Goal: Find specific page/section: Find specific page/section

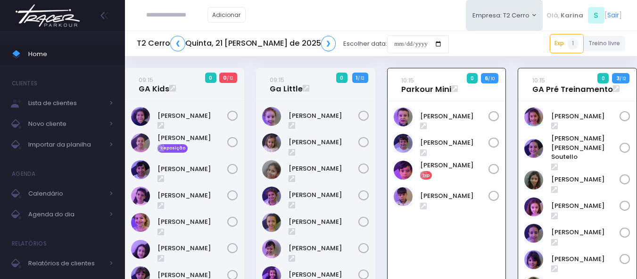
click at [462, 248] on div "[PERSON_NAME]" at bounding box center [447, 266] width 118 height 330
click at [462, 248] on div "Guilherme Soares" at bounding box center [447, 266] width 118 height 330
click at [50, 17] on img at bounding box center [48, 15] width 72 height 33
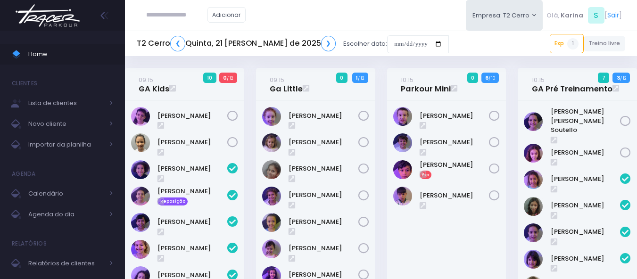
click at [448, 242] on div "[PERSON_NAME]" at bounding box center [446, 266] width 119 height 330
click at [179, 41] on link "❮" at bounding box center [177, 44] width 15 height 16
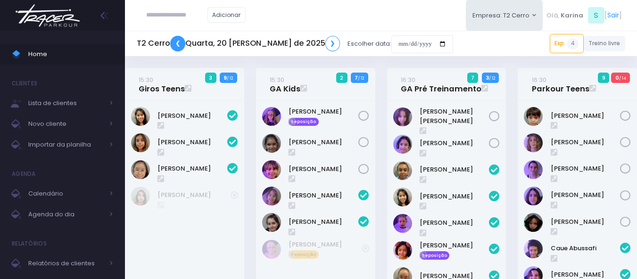
click at [175, 44] on link "❮" at bounding box center [177, 44] width 15 height 16
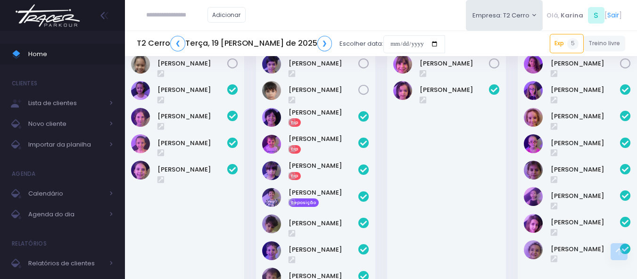
scroll to position [424, 0]
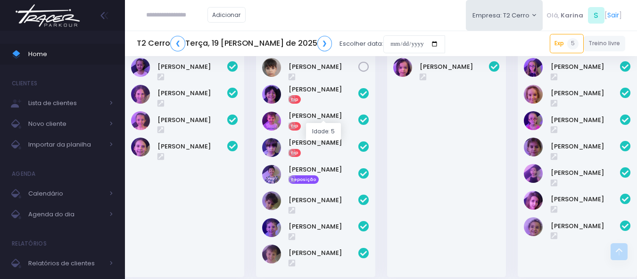
drag, startPoint x: 302, startPoint y: 113, endPoint x: 383, endPoint y: 140, distance: 85.3
click at [450, 140] on div "Manuela Cardoso" at bounding box center [446, 151] width 119 height 252
